Goal: Task Accomplishment & Management: Manage account settings

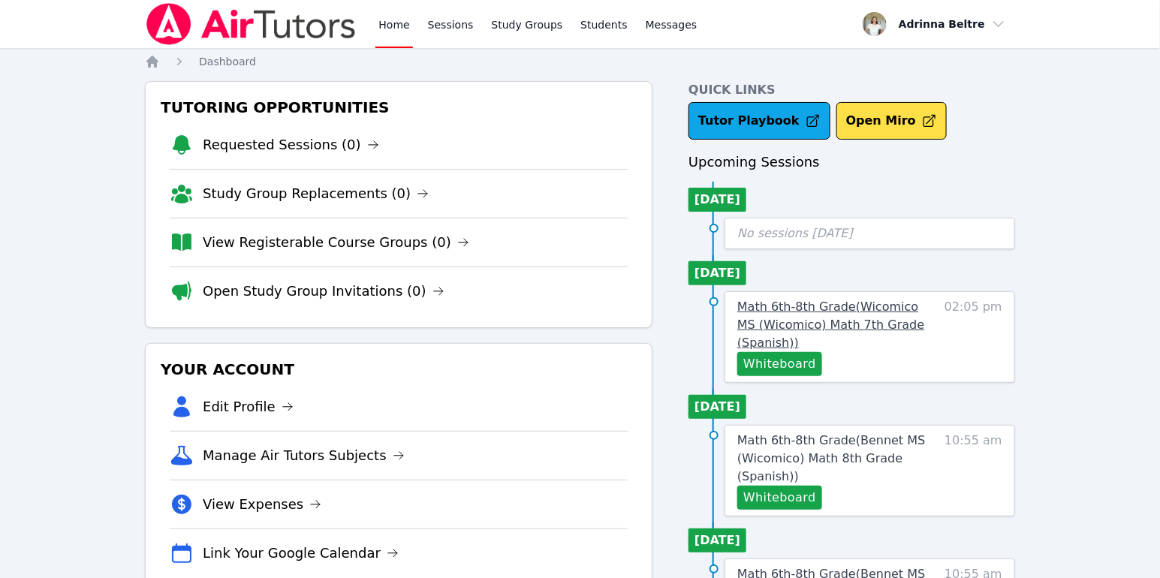
click at [849, 313] on span "Math 6th-8th Grade ( Wicomico MS (Wicomico) Math 7th Grade (Spanish) )" at bounding box center [830, 325] width 187 height 50
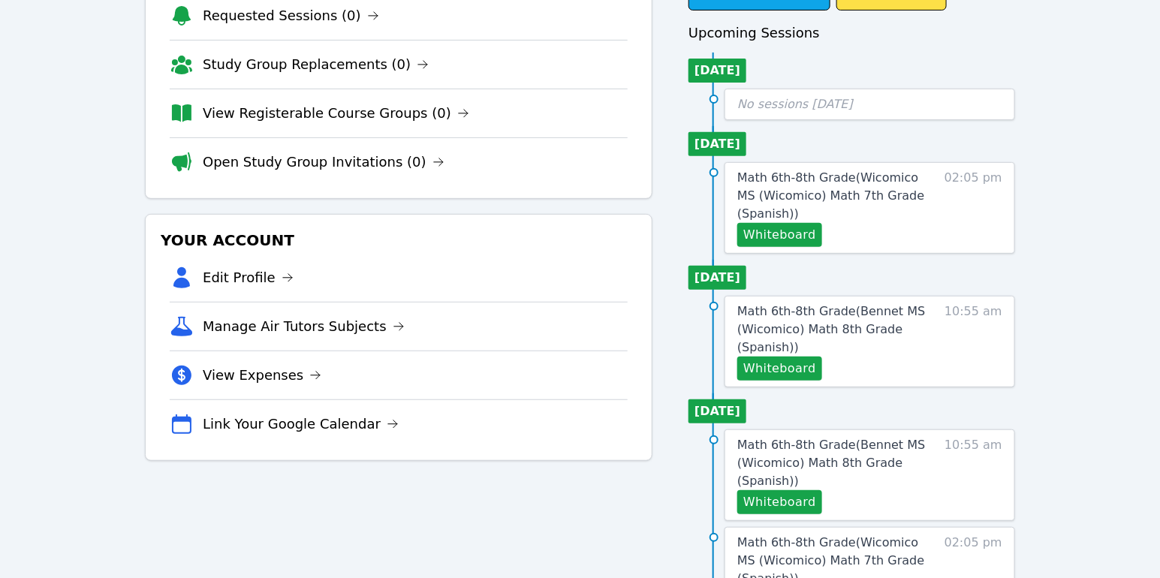
scroll to position [176, 0]
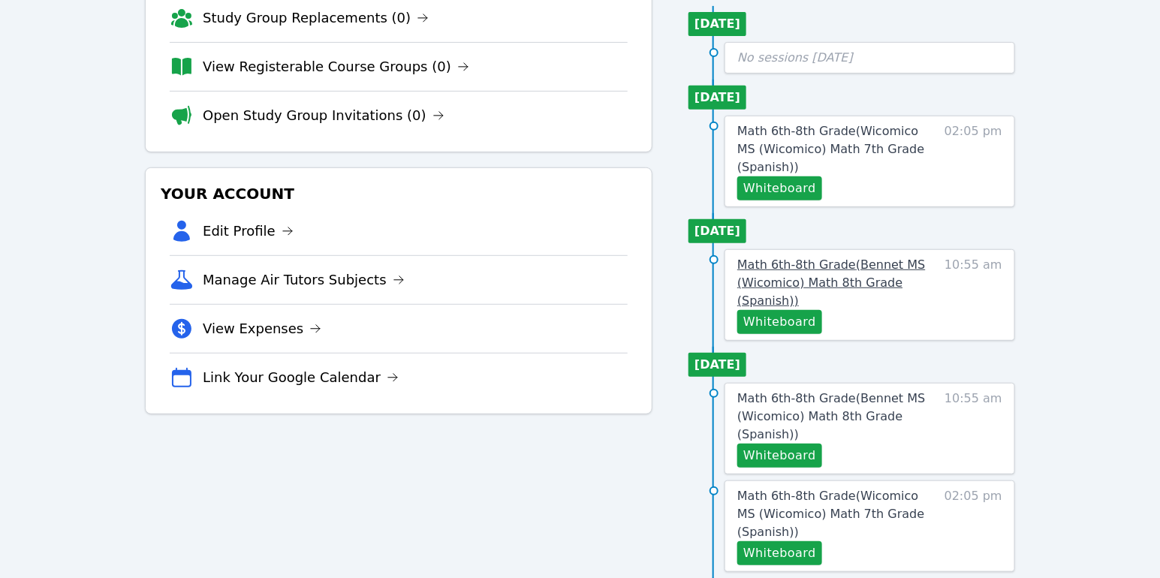
click at [861, 268] on span "Math 6th-8th Grade ( Bennet MS (Wicomico) Math 8th Grade (Spanish) )" at bounding box center [831, 283] width 188 height 50
